Goal: Transaction & Acquisition: Download file/media

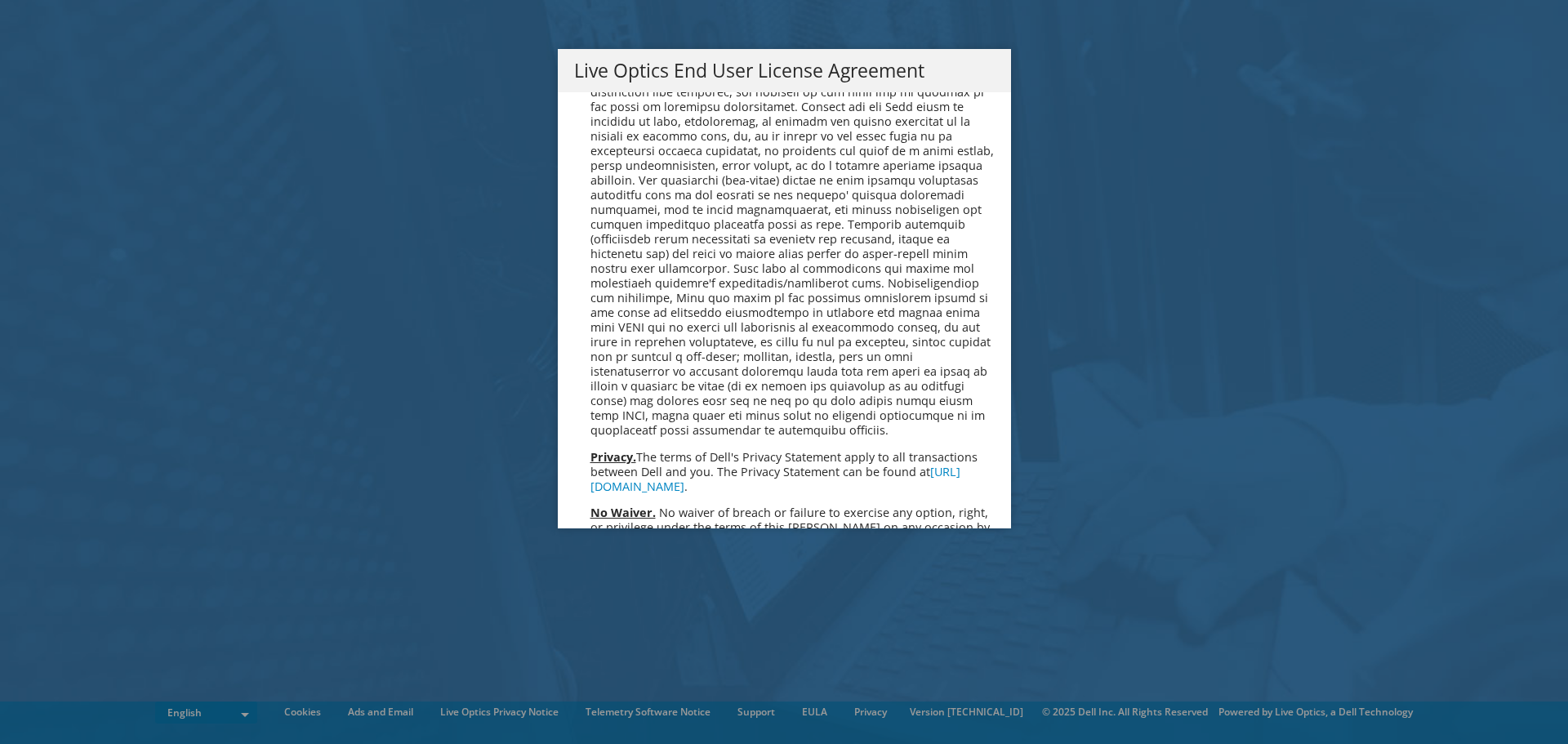
scroll to position [6176, 0]
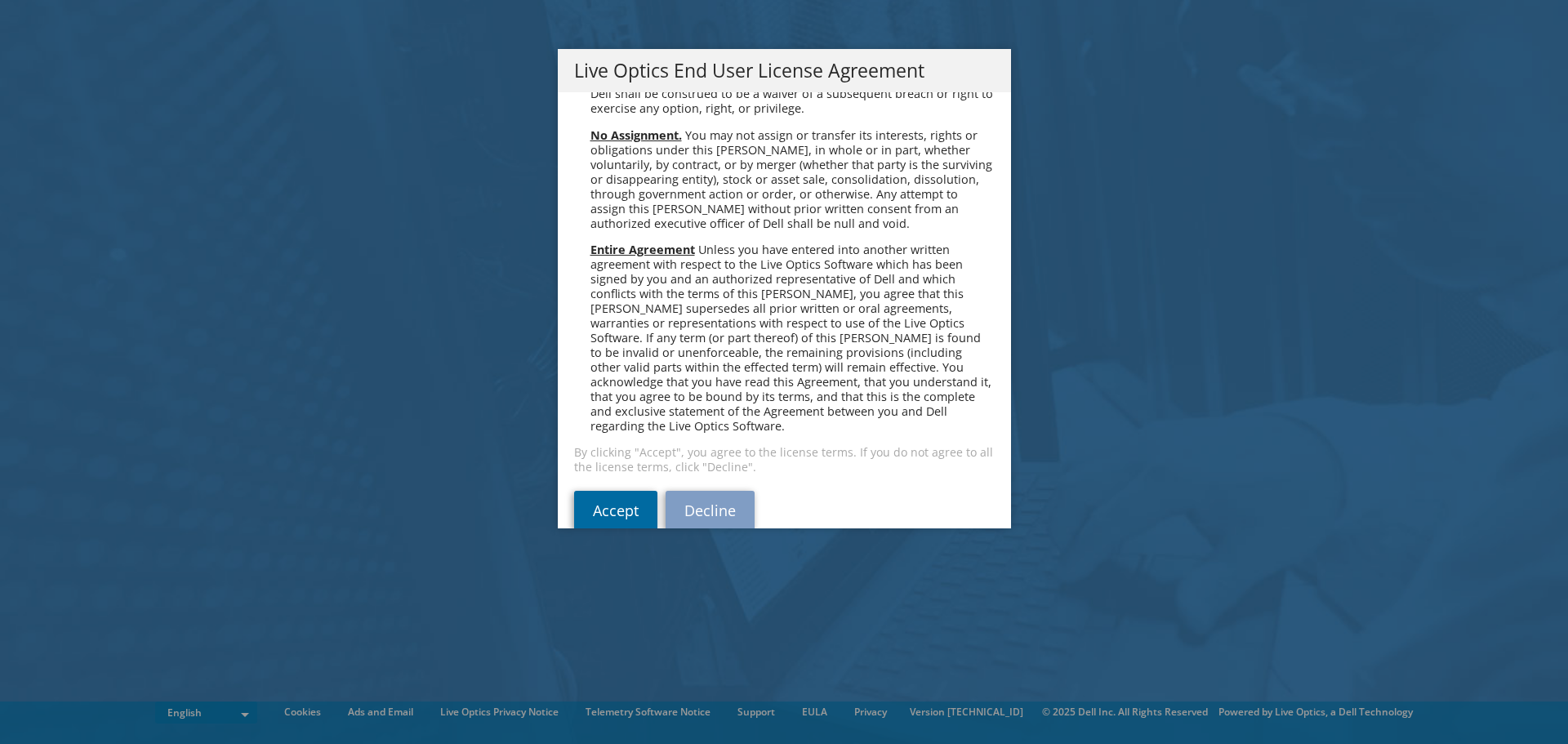
click at [637, 491] on link "Accept" at bounding box center [615, 510] width 83 height 40
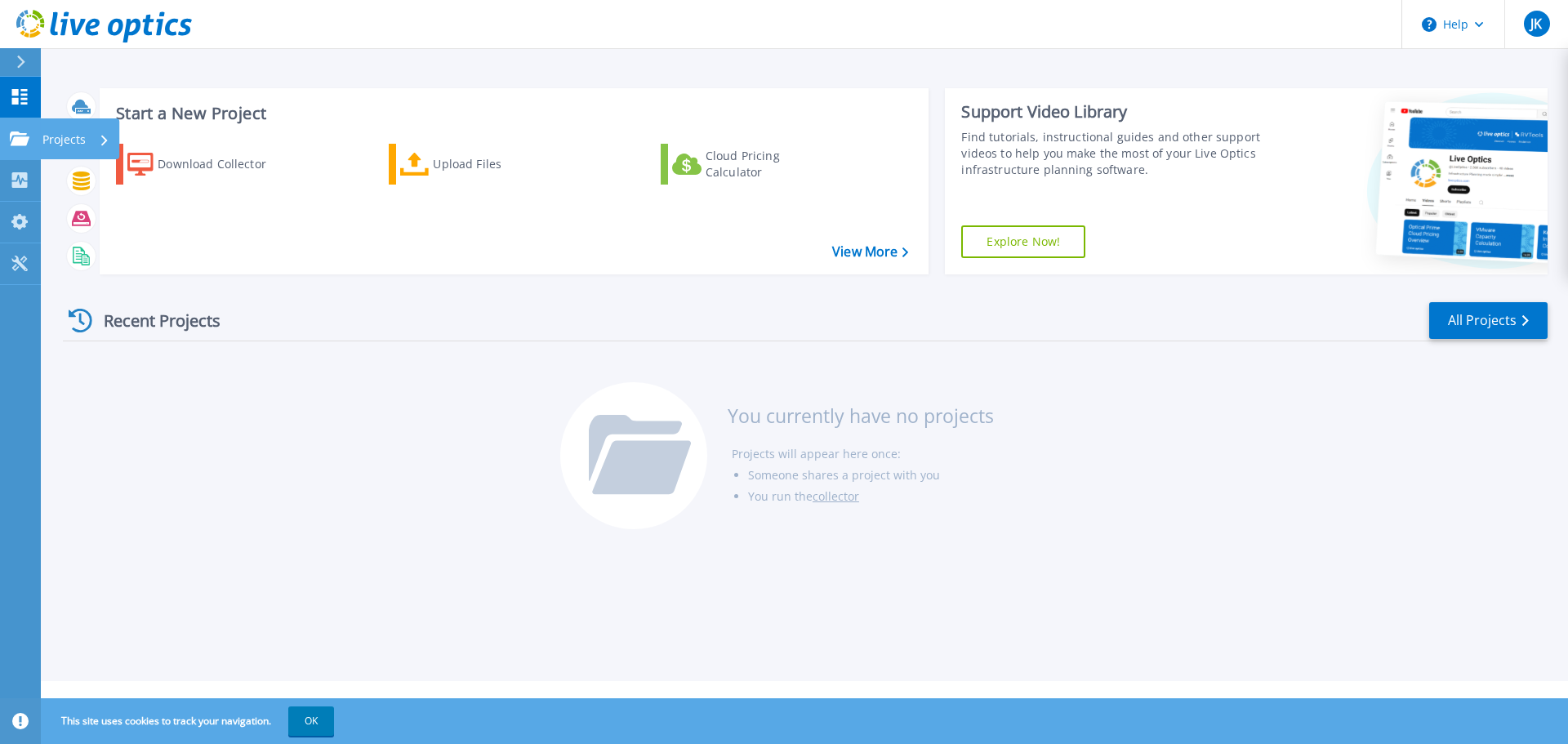
click at [68, 134] on p "Projects" at bounding box center [64, 140] width 43 height 43
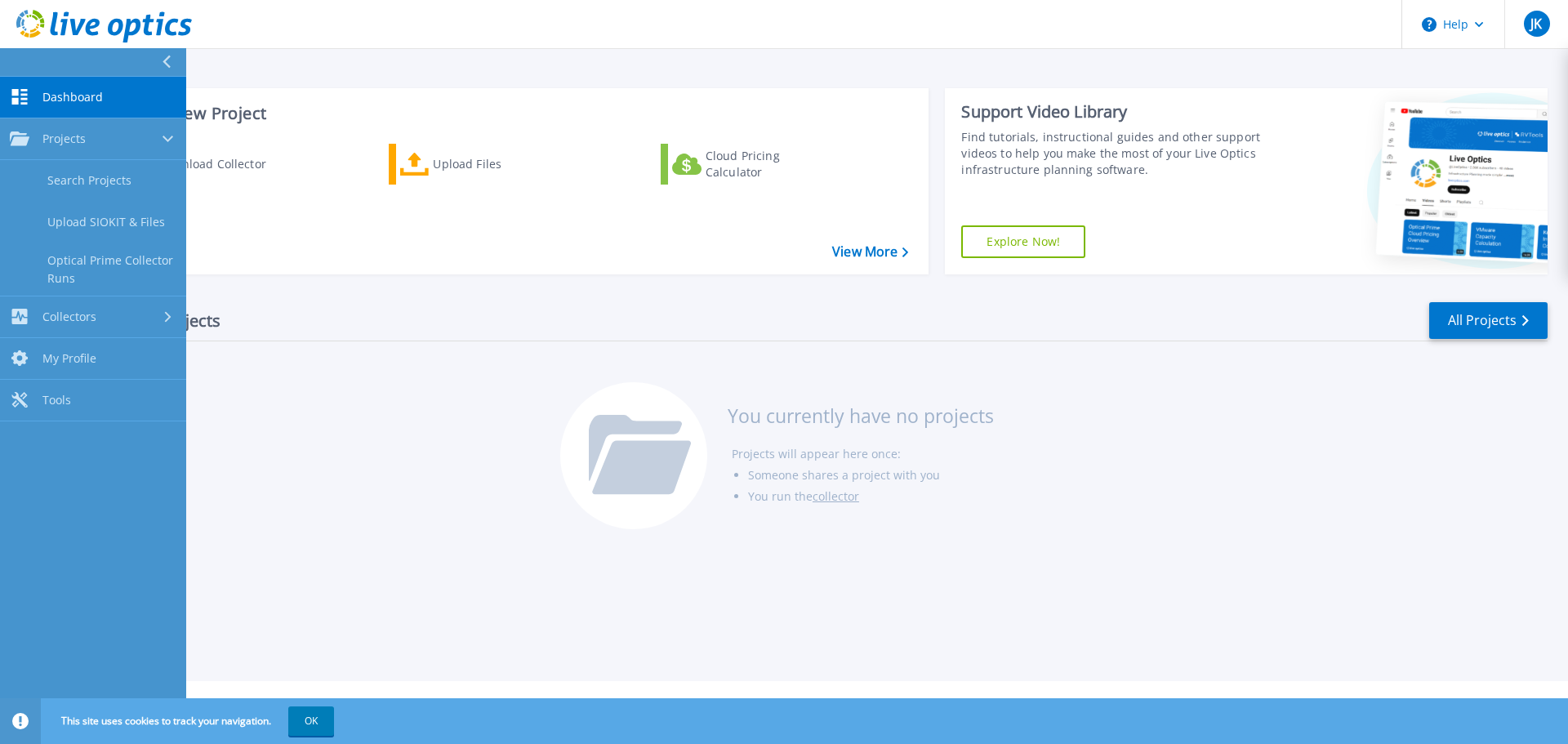
click at [891, 371] on div "Recent Projects All Projects You currently have no projects Projects will appea…" at bounding box center [805, 416] width 1485 height 258
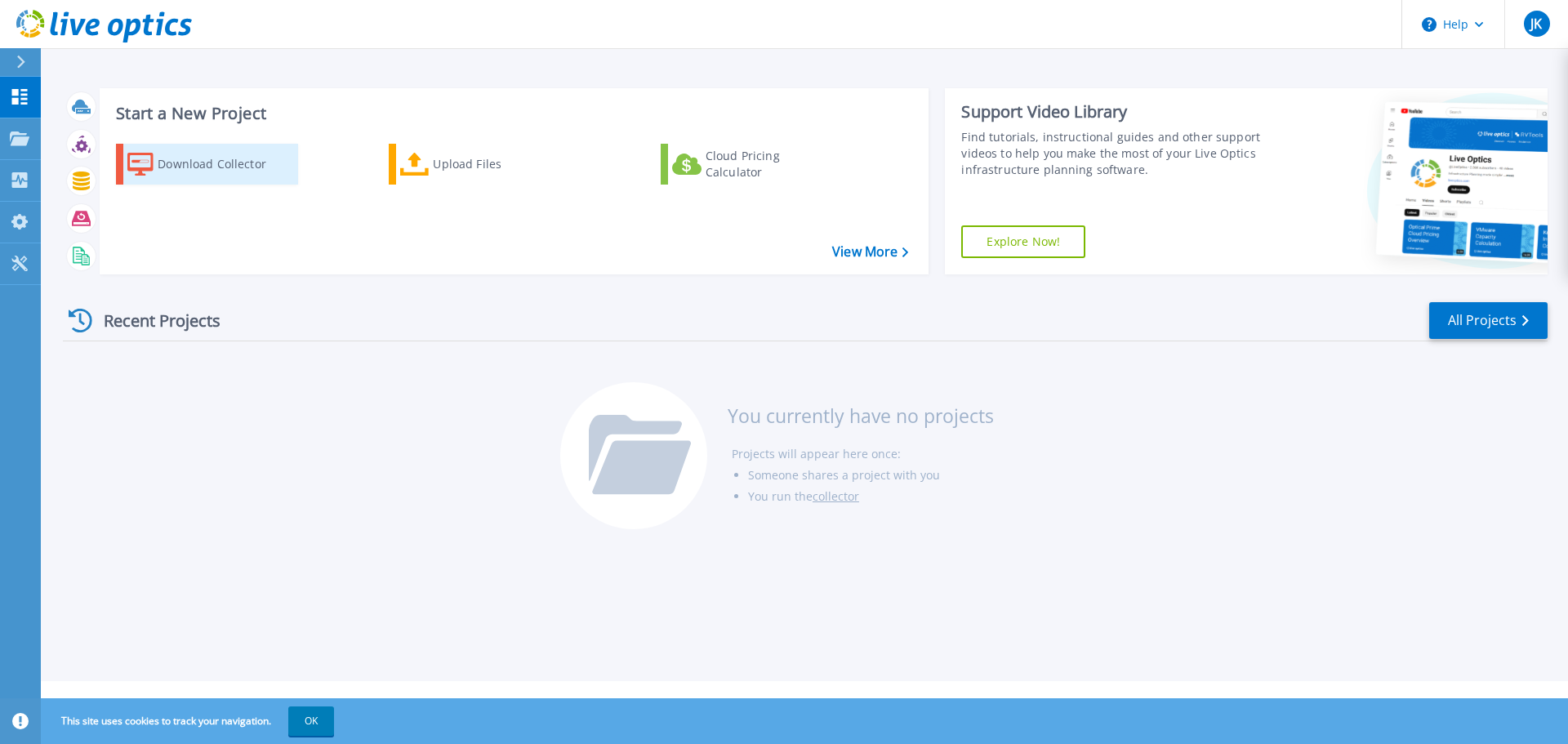
click at [185, 159] on div "Download Collector" at bounding box center [222, 164] width 130 height 33
